Goal: Transaction & Acquisition: Purchase product/service

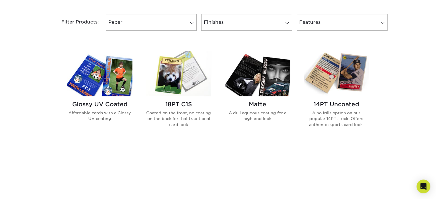
scroll to position [239, 0]
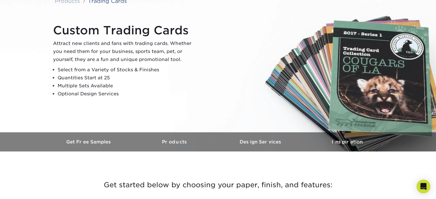
scroll to position [191, 0]
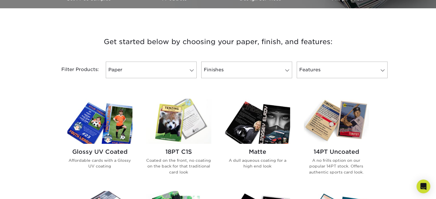
click at [345, 120] on img at bounding box center [336, 121] width 65 height 45
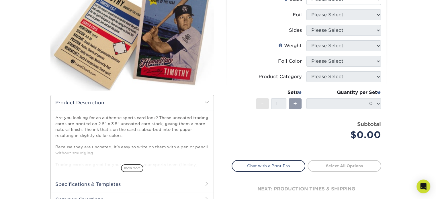
scroll to position [48, 0]
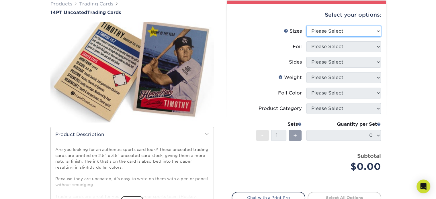
click at [339, 30] on select "Please Select 2.5" x 3.5"" at bounding box center [343, 31] width 75 height 11
select select "2.50x3.50"
click at [306, 26] on select "Please Select 2.5" x 3.5"" at bounding box center [343, 31] width 75 height 11
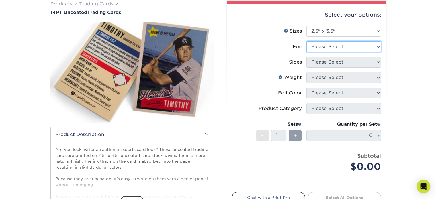
click at [331, 48] on select "Please Select Yes No" at bounding box center [343, 46] width 75 height 11
select select "1"
click at [306, 41] on select "Please Select Yes No" at bounding box center [343, 46] width 75 height 11
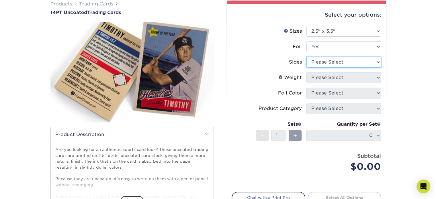
click at [325, 63] on select "Please Select Print Both Sides - Foil Both Sides Print Both Sides - Foil Front …" at bounding box center [343, 62] width 75 height 11
select select "34527644-b4fd-4ffb-9092-1318eefcd9d9"
click at [306, 57] on select "Please Select Print Both Sides - Foil Both Sides Print Both Sides - Foil Front …" at bounding box center [343, 62] width 75 height 11
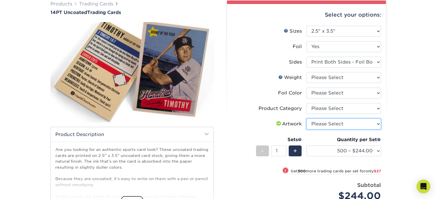
click at [333, 122] on select "Please Select I will upload files I need a design - $100" at bounding box center [343, 124] width 75 height 11
select select "design"
click at [306, 119] on select "Please Select I will upload files I need a design - $100" at bounding box center [343, 124] width 75 height 11
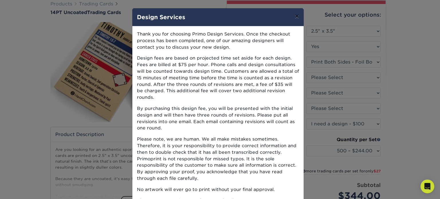
click at [293, 16] on button "×" at bounding box center [296, 16] width 13 height 16
